Goal: Information Seeking & Learning: Learn about a topic

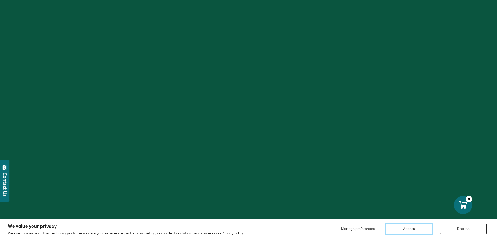
click at [427, 228] on button "Accept" at bounding box center [409, 229] width 46 height 10
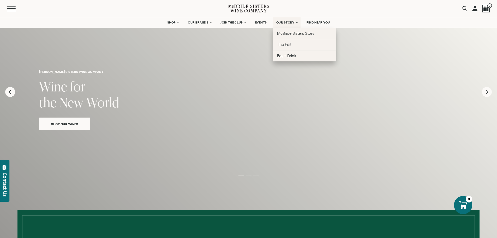
click at [291, 23] on span "OUR STORY" at bounding box center [286, 23] width 18 height 4
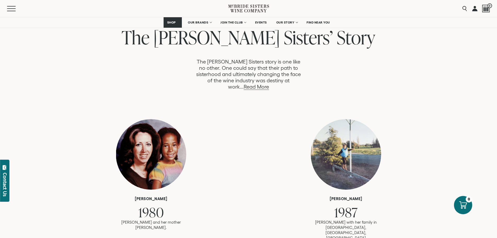
scroll to position [287, 0]
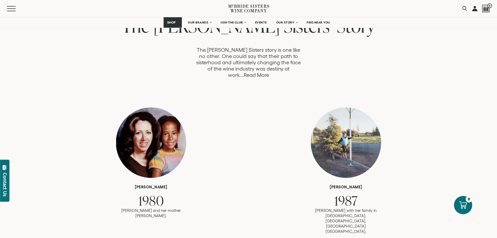
click at [269, 72] on link "Read More" at bounding box center [256, 75] width 25 height 6
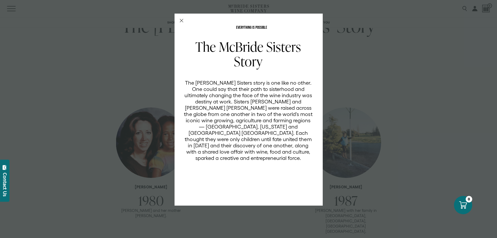
scroll to position [0, 0]
click at [429, 57] on div "EVERYTHING IS POSSIBLE The McBride Sisters Story The McBride Sisters story is o…" at bounding box center [248, 119] width 497 height 238
